Goal: Task Accomplishment & Management: Complete application form

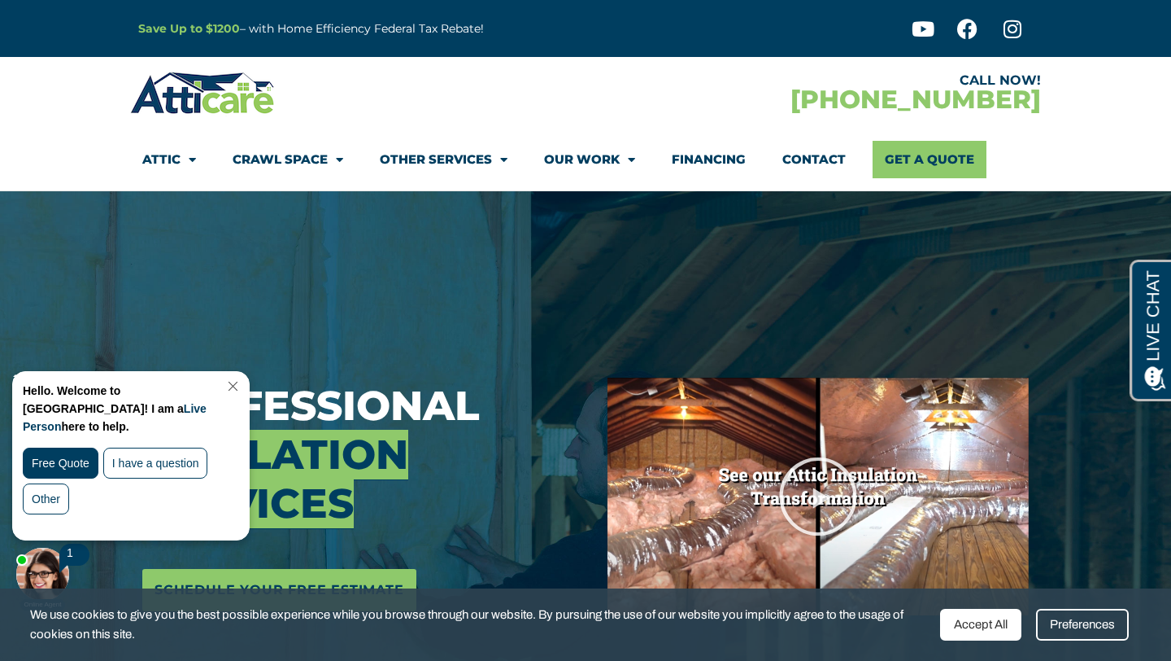
click at [820, 157] on link "Contact" at bounding box center [814, 159] width 63 height 37
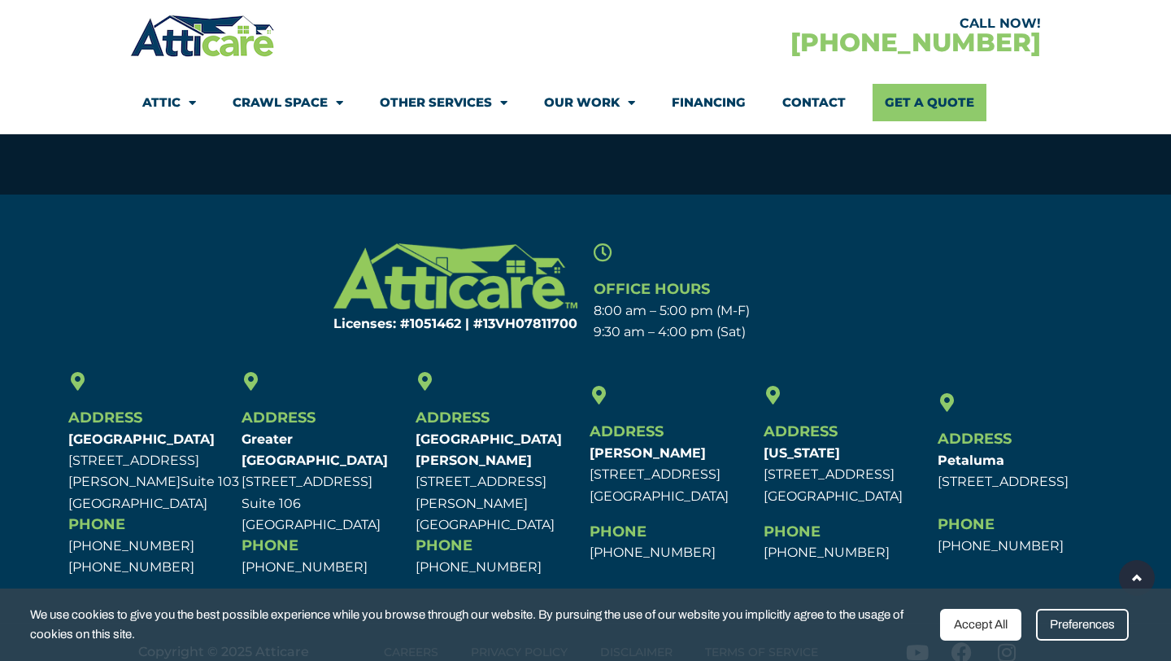
scroll to position [1095, 0]
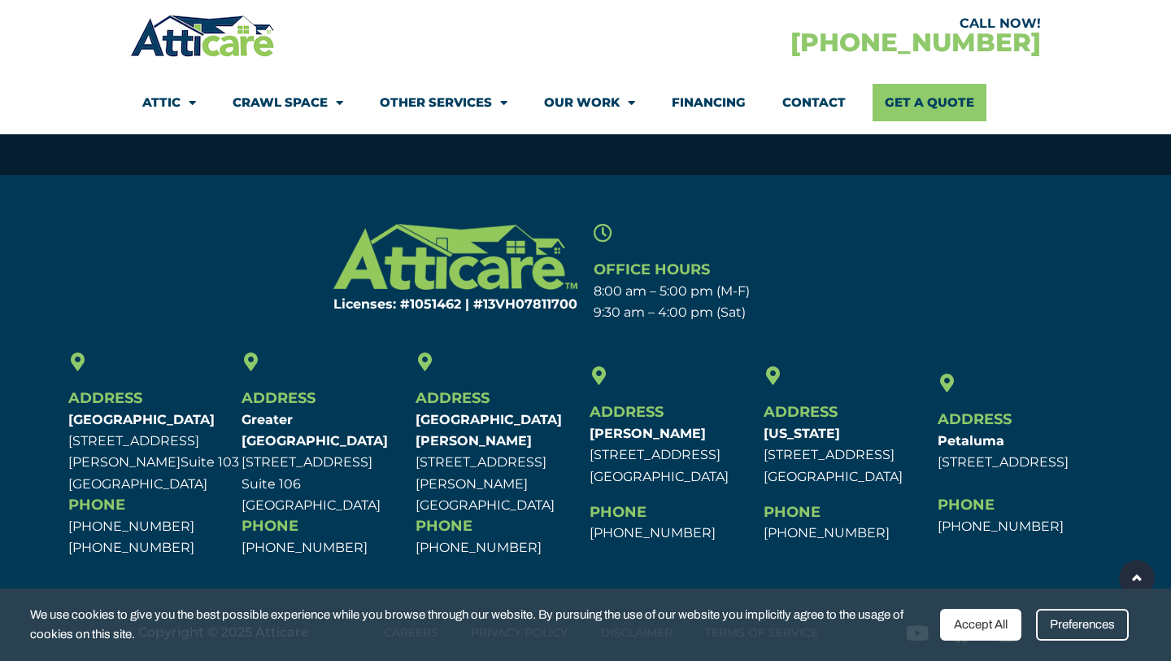
click at [1005, 626] on div "Accept All" at bounding box center [980, 624] width 81 height 32
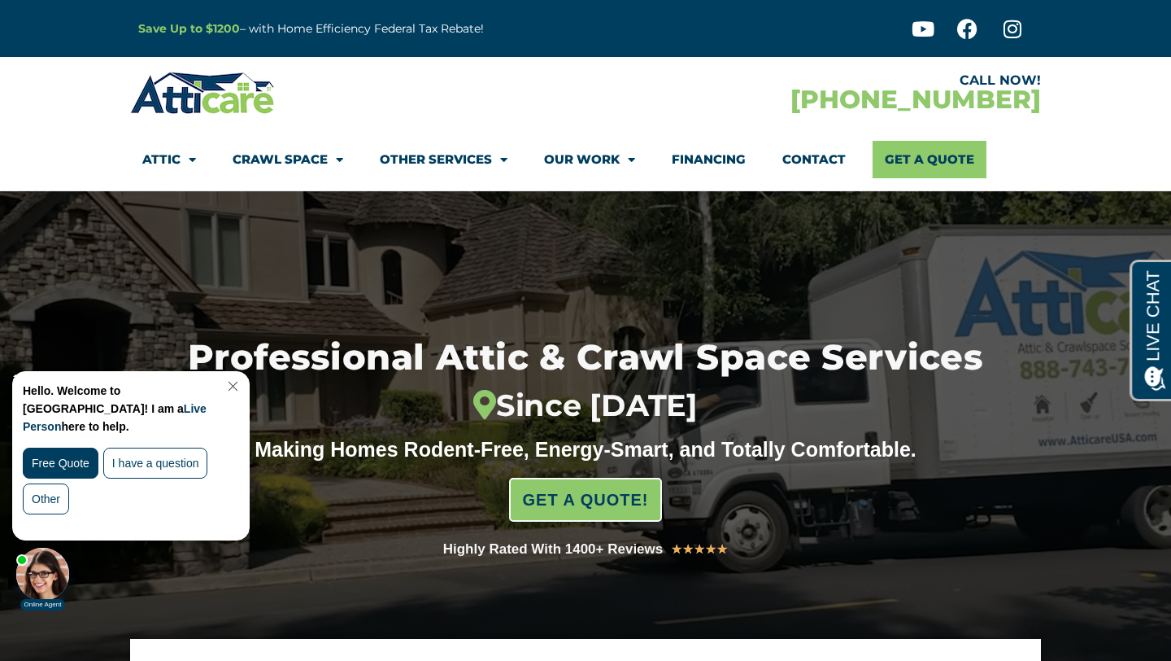
click at [807, 155] on link "Contact" at bounding box center [814, 159] width 63 height 37
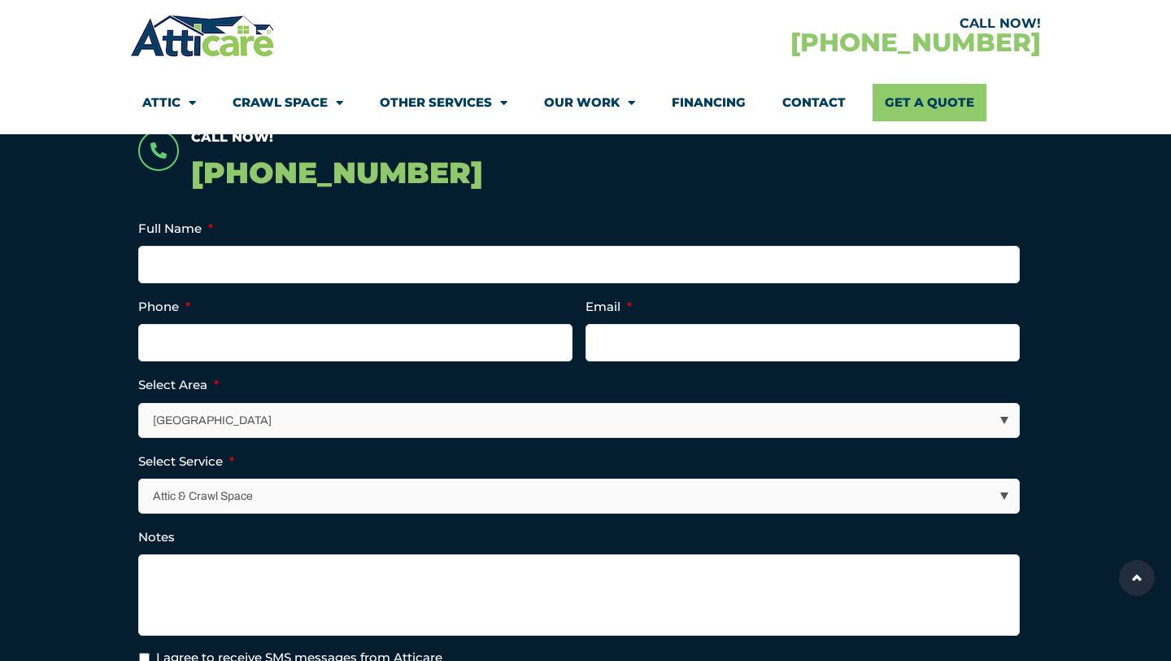
scroll to position [373, 0]
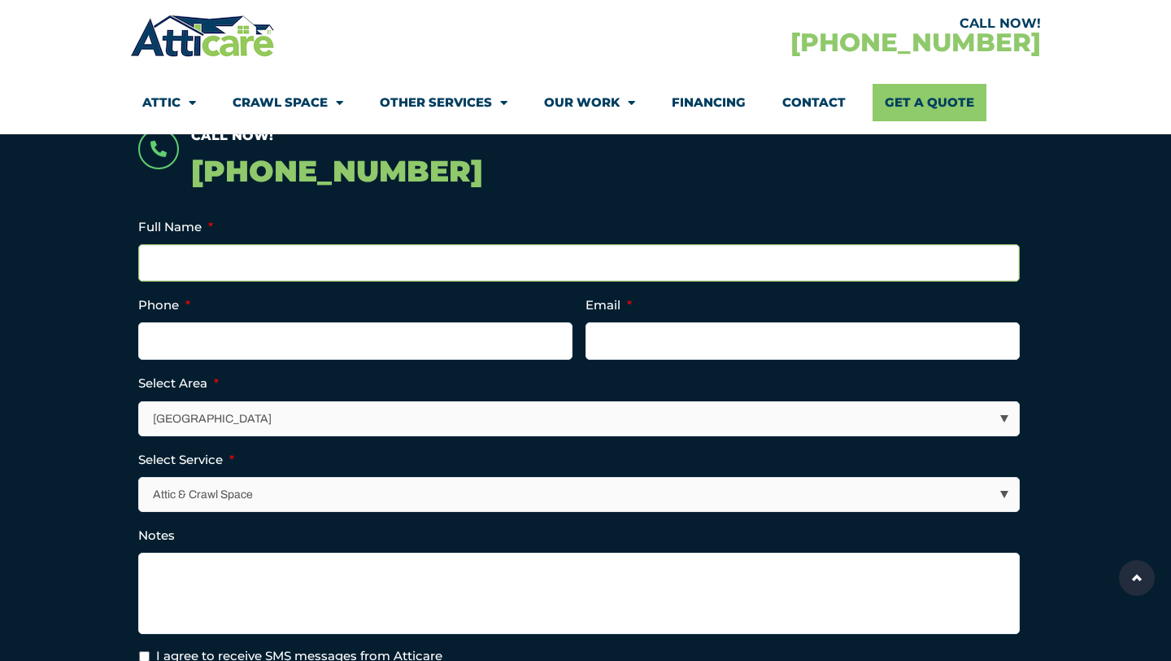
click at [363, 268] on input "Full Name *" at bounding box center [579, 262] width 882 height 37
type input "c"
type input "Chris Gallegos"
type input "(650) 793-3793"
click at [621, 341] on input "Email *" at bounding box center [803, 340] width 434 height 37
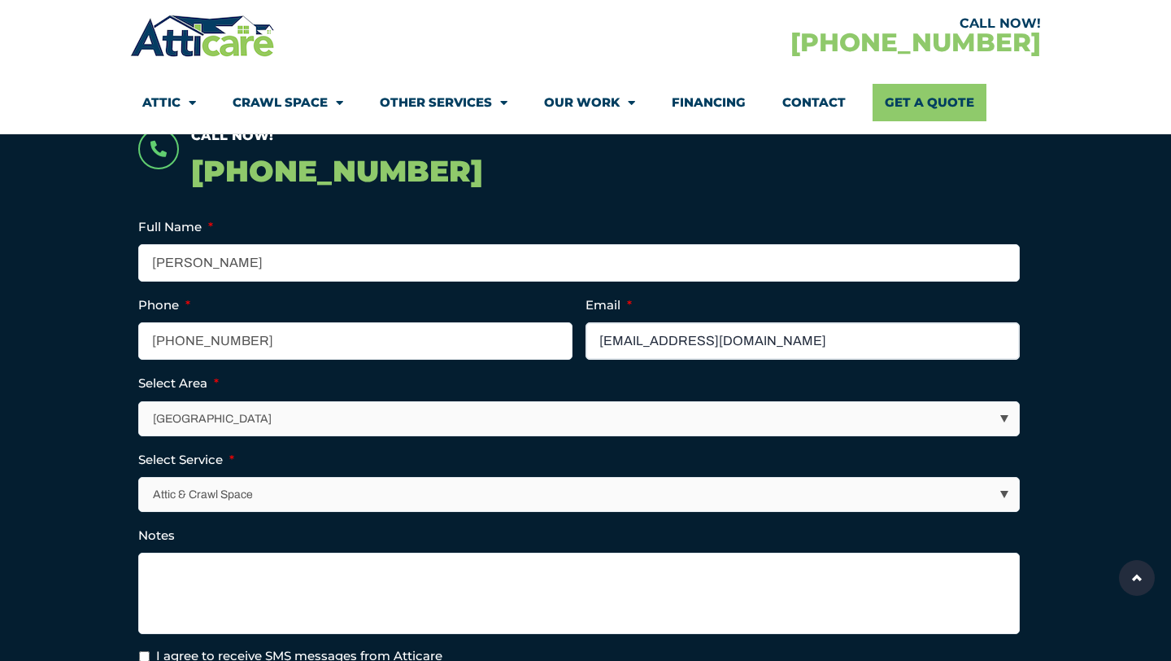
type input "cegallegos69@gmail.com"
click at [451, 420] on select "Los Angeles Area San Francisco Bay Area New Jersey / New York Area Other Areas" at bounding box center [580, 418] width 880 height 33
select select "[GEOGRAPHIC_DATA]"
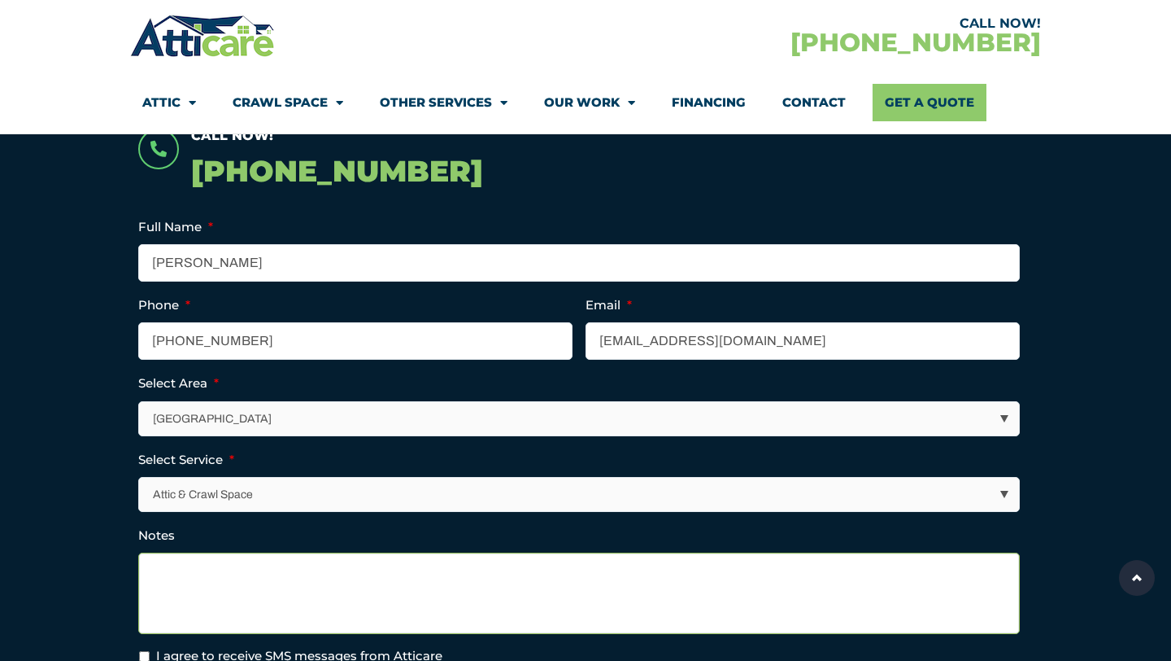
click at [289, 573] on textarea "Notes" at bounding box center [579, 592] width 882 height 81
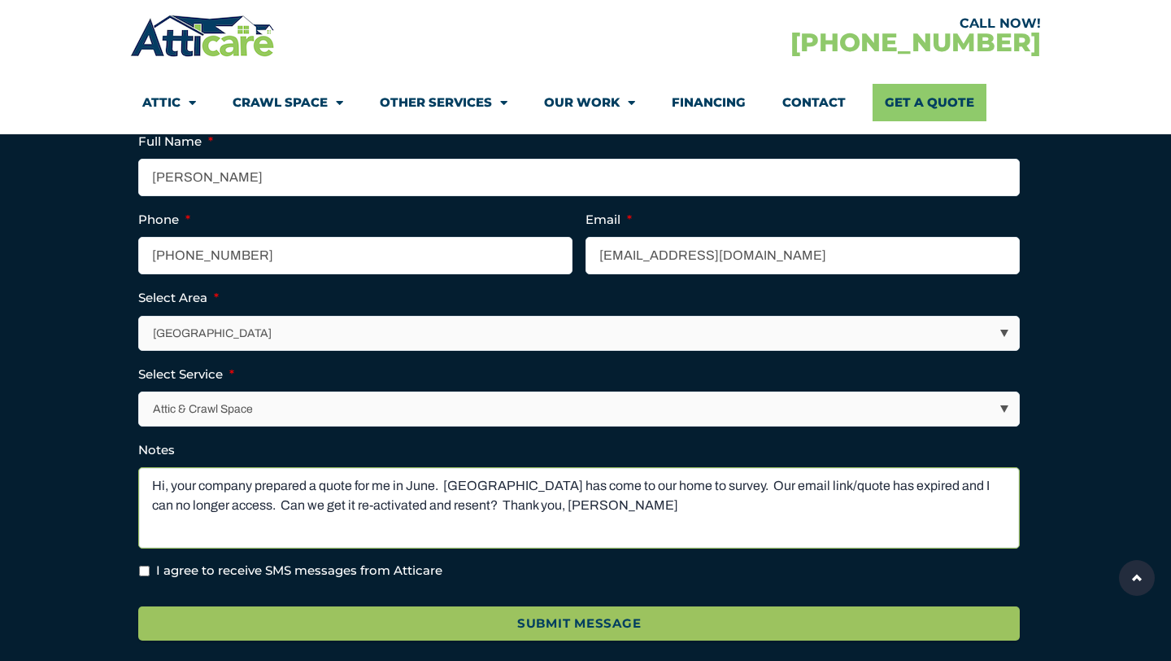
scroll to position [462, 0]
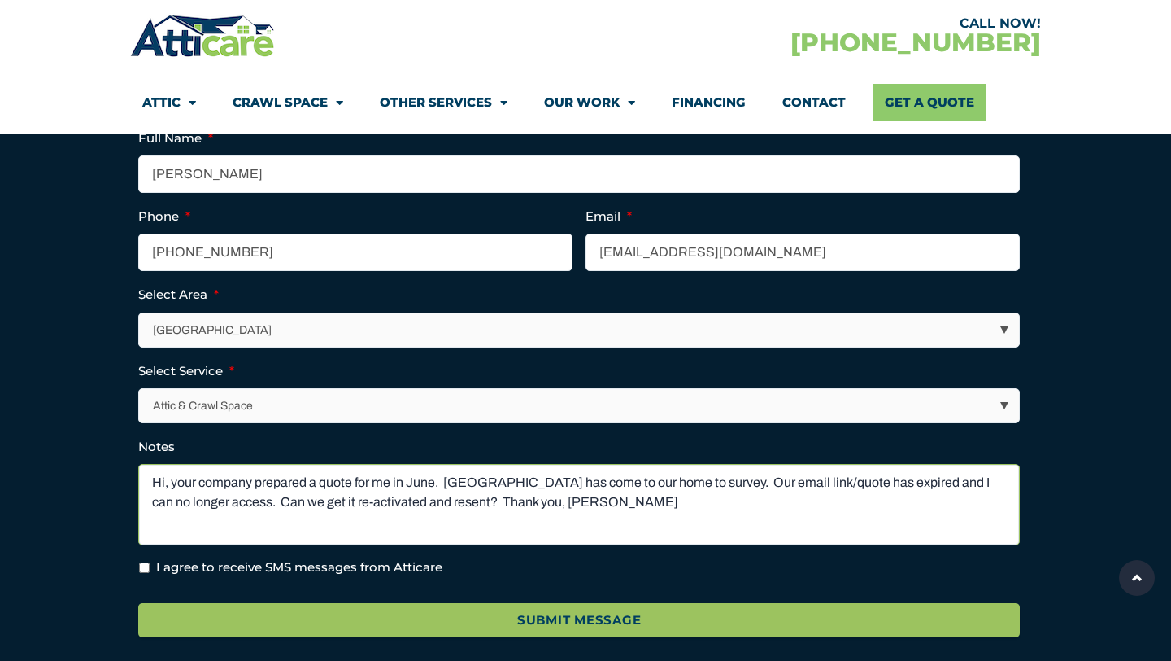
click at [426, 504] on textarea "Hi, your company prepared a quote for me in June. Francisco has come to our hom…" at bounding box center [579, 504] width 882 height 81
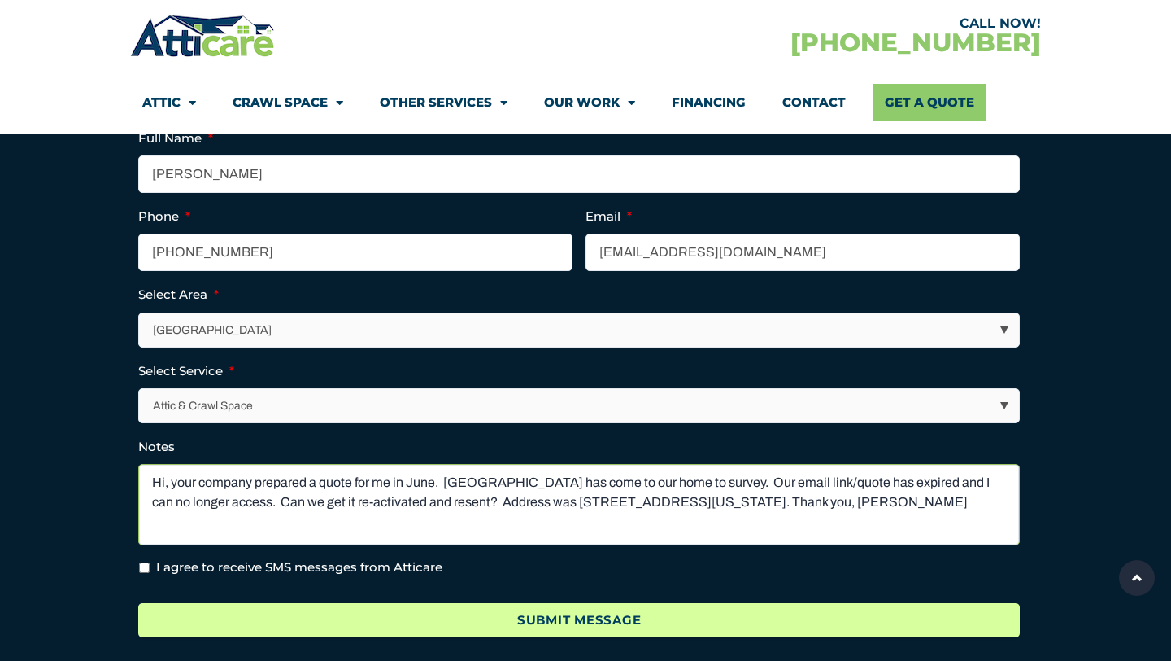
type textarea "Hi, your company prepared a quote for me in June. Francisco has come to our hom…"
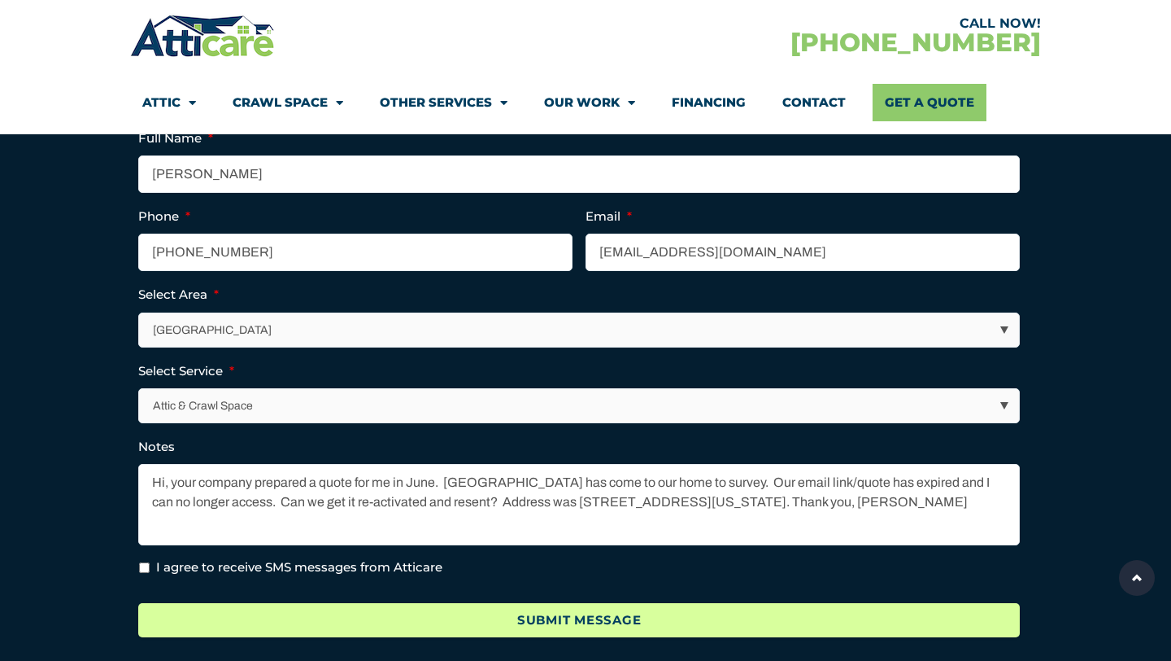
click at [633, 618] on input "Submit Message" at bounding box center [579, 620] width 882 height 35
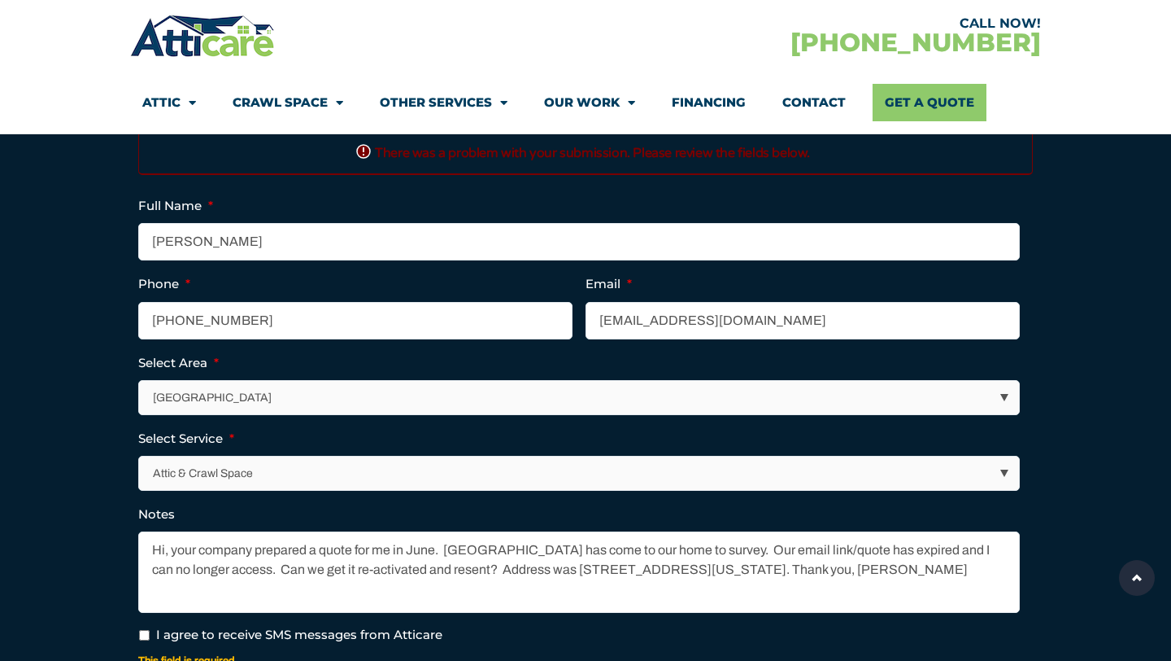
scroll to position [482, 0]
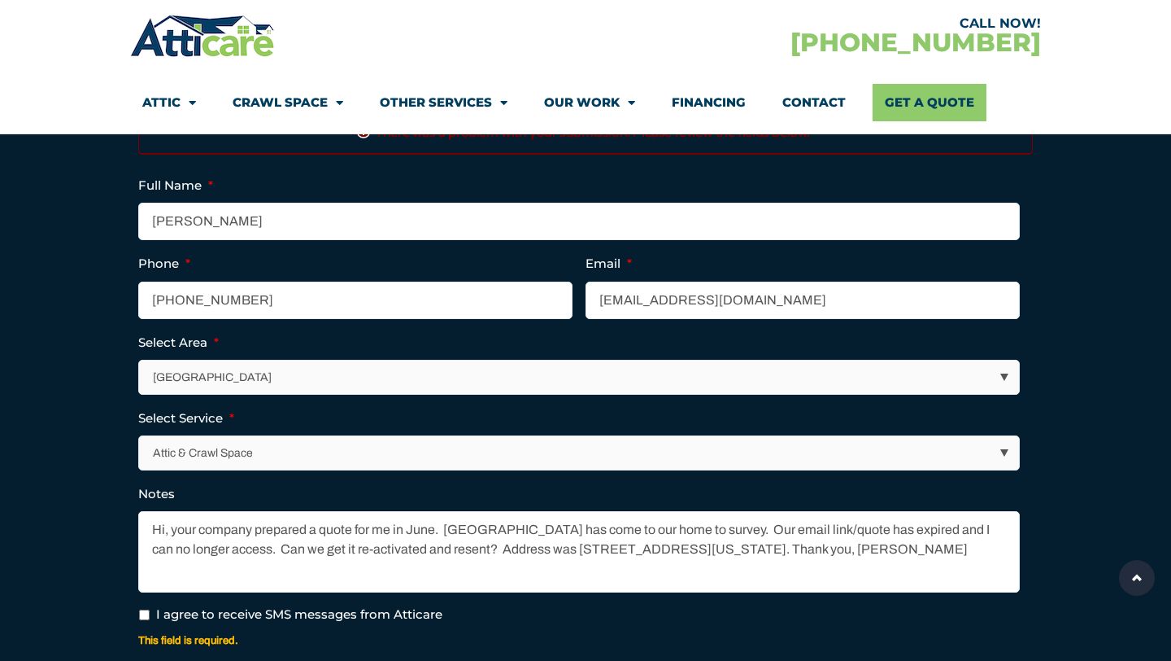
click at [146, 617] on input "I agree to receive SMS messages from Atticare" at bounding box center [144, 614] width 11 height 11
checkbox input "true"
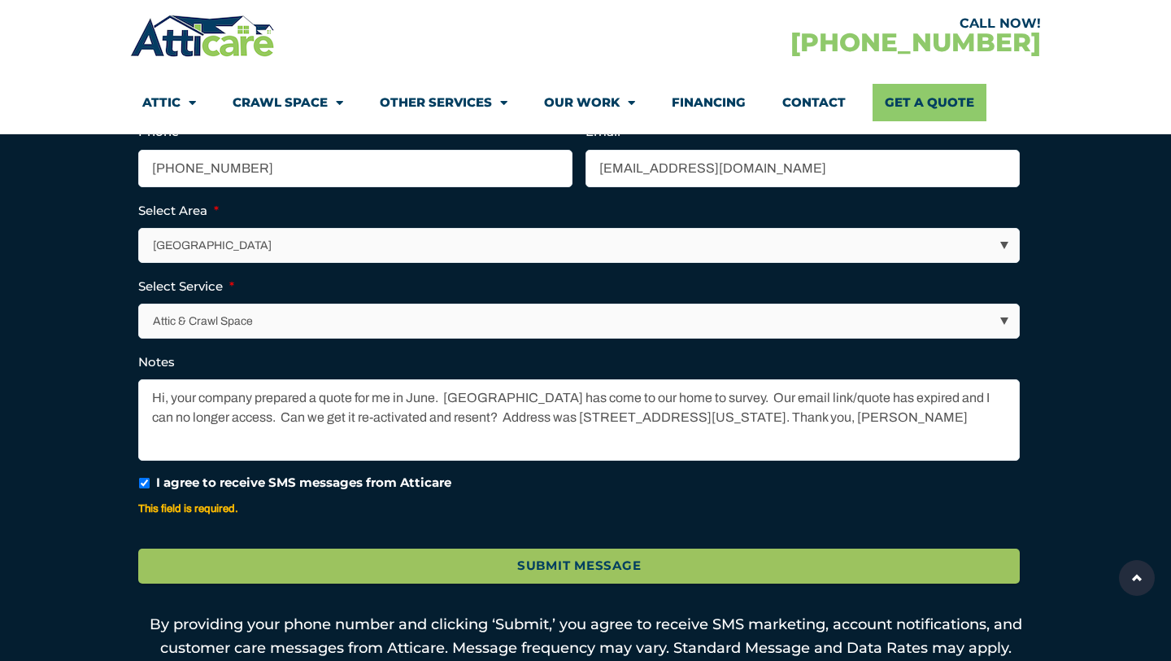
scroll to position [635, 0]
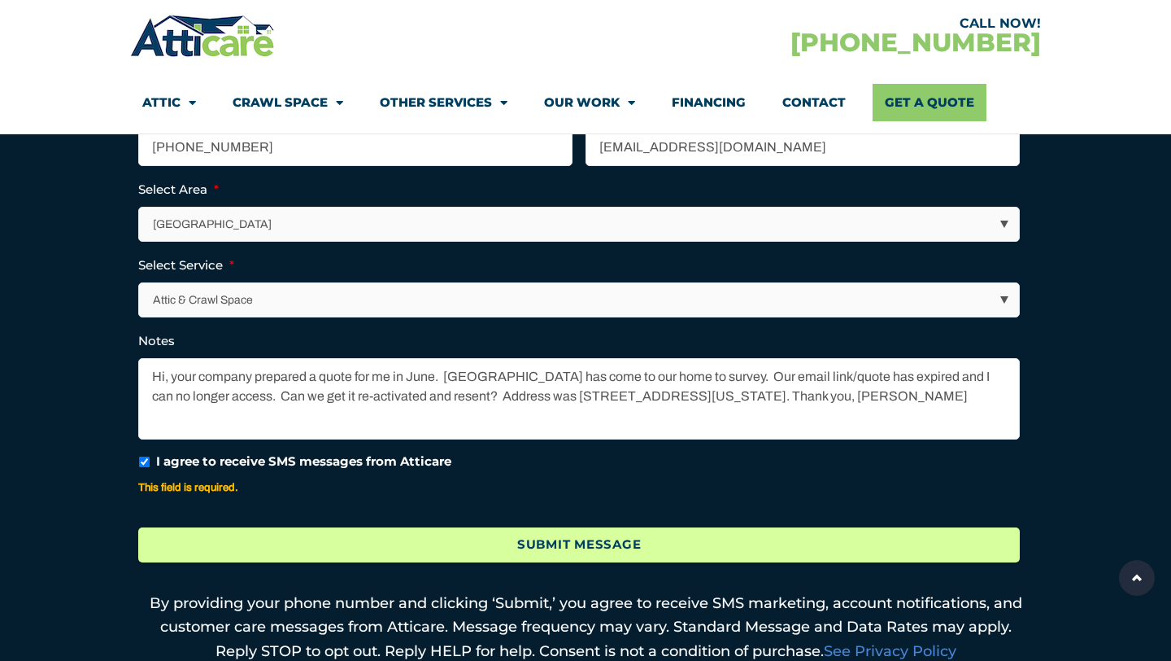
click at [273, 549] on input "Submit Message" at bounding box center [579, 544] width 882 height 35
